Goal: Information Seeking & Learning: Learn about a topic

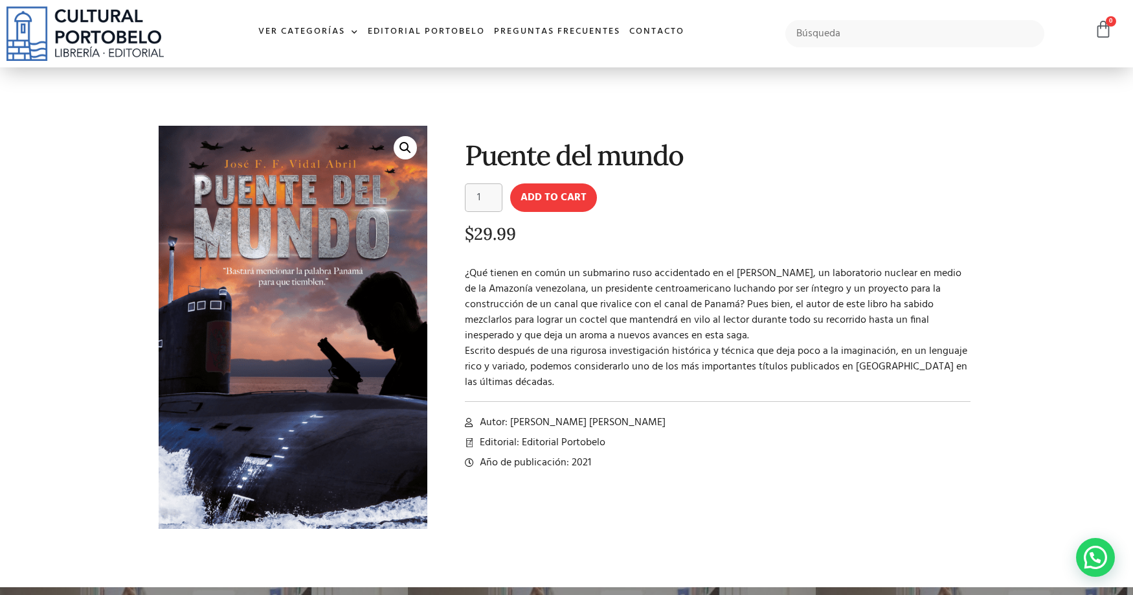
click at [459, 271] on div "Puente del mundo Puente del mundo quantity 1 Add to cart $ 29.99 ¿Qué tienen en…" at bounding box center [707, 337] width 547 height 437
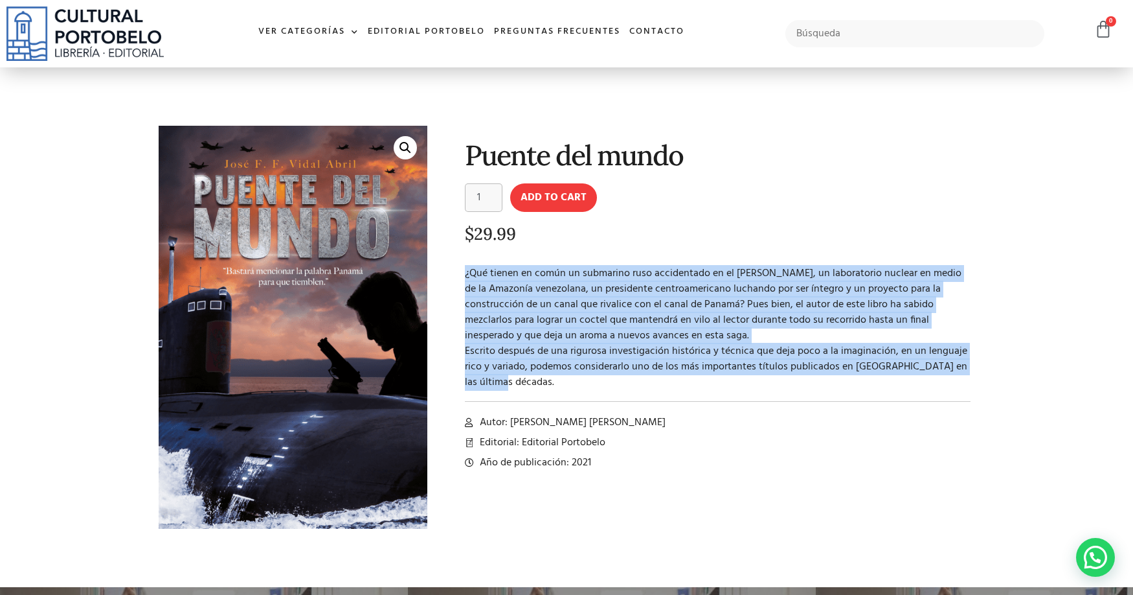
drag, startPoint x: 540, startPoint y: 379, endPoint x: 465, endPoint y: 275, distance: 128.0
click at [465, 275] on p "¿Qué tienen en común un submarino ruso accidentado en el [PERSON_NAME], un labo…" at bounding box center [718, 328] width 506 height 124
copy p "¿Qué tienen en común un submarino ruso accidentado en el [PERSON_NAME], un labo…"
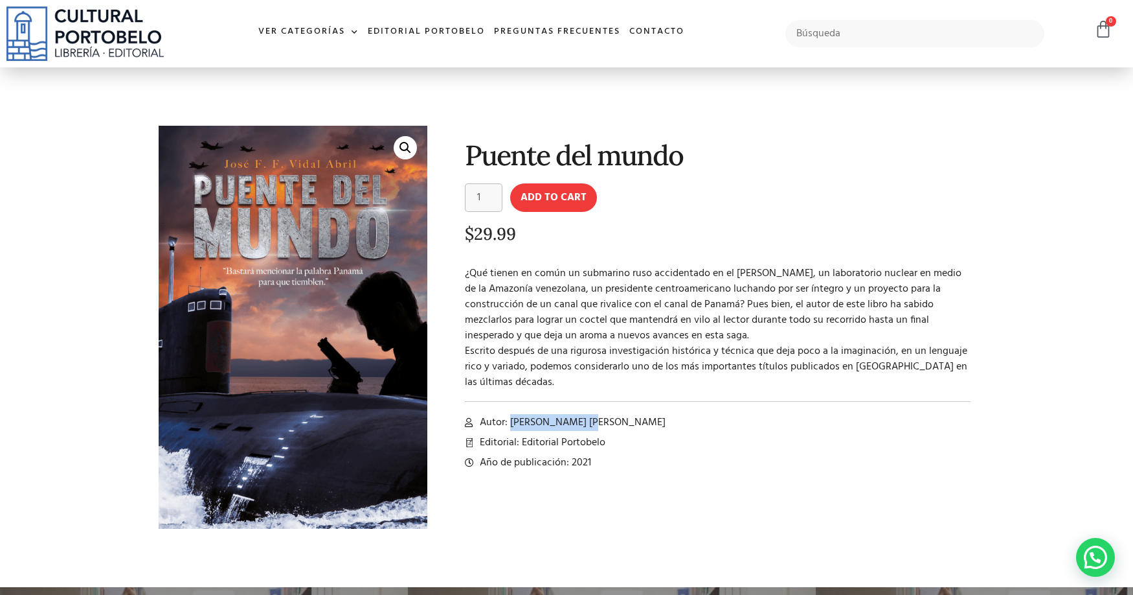
drag, startPoint x: 580, startPoint y: 422, endPoint x: 510, endPoint y: 427, distance: 70.1
click at [510, 427] on li "Autor: [PERSON_NAME] [PERSON_NAME]" at bounding box center [718, 423] width 506 height 16
copy span "[PERSON_NAME] [PERSON_NAME]"
click at [567, 404] on div at bounding box center [718, 401] width 506 height 7
drag, startPoint x: 580, startPoint y: 418, endPoint x: 516, endPoint y: 419, distance: 64.1
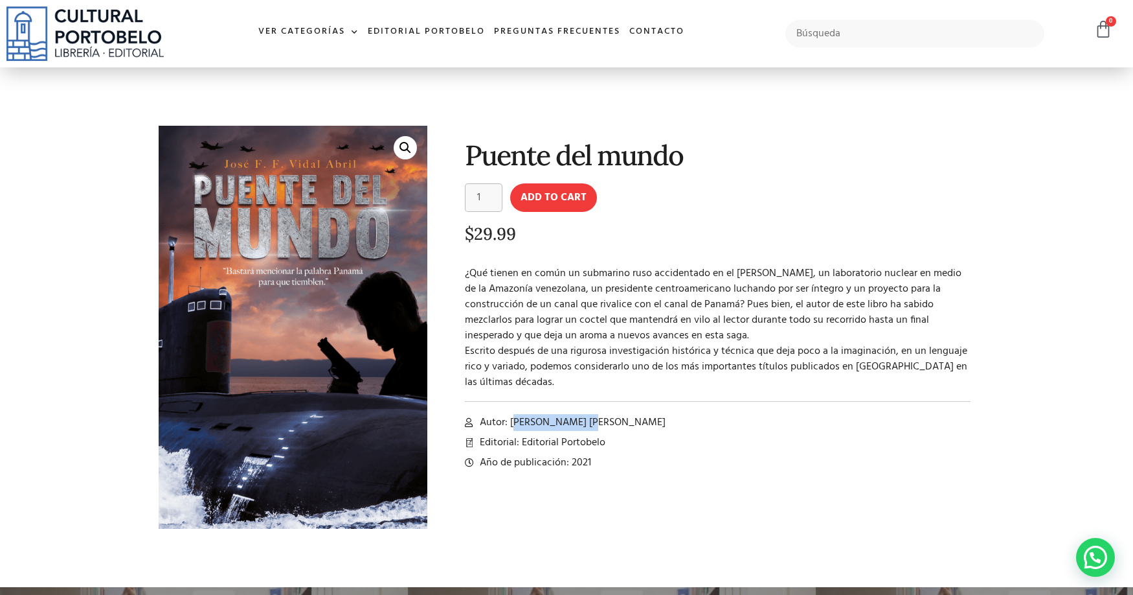
click at [516, 419] on li "Autor: [PERSON_NAME] [PERSON_NAME]" at bounding box center [718, 423] width 506 height 16
drag, startPoint x: 509, startPoint y: 420, endPoint x: 607, endPoint y: 412, distance: 98.2
click at [607, 412] on div "Puente del mundo Puente del mundo quantity 1 Add to cart $ 29.99 ¿Qué tienen en…" at bounding box center [707, 337] width 547 height 437
copy span "[PERSON_NAME] [PERSON_NAME]"
